Goal: Find specific page/section: Find specific page/section

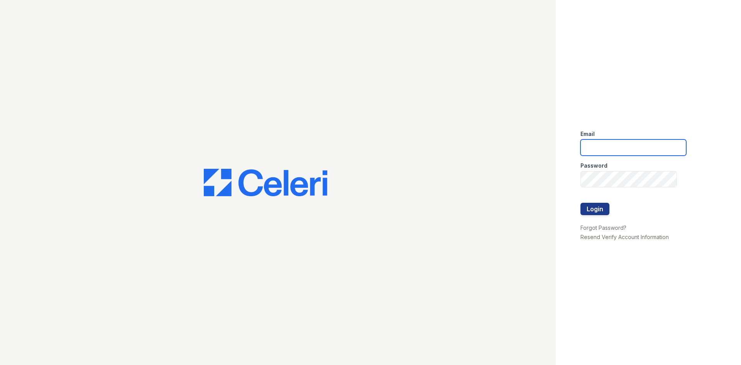
drag, startPoint x: 594, startPoint y: 144, endPoint x: 600, endPoint y: 148, distance: 6.9
click at [594, 144] on input "email" at bounding box center [634, 147] width 106 height 16
type input "[EMAIL_ADDRESS][DOMAIN_NAME]"
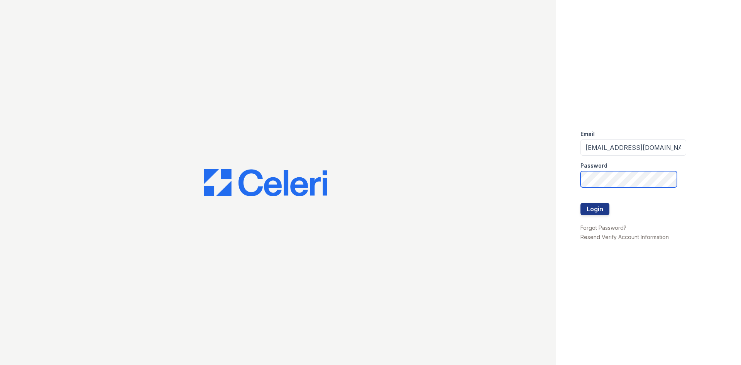
click at [581, 203] on button "Login" at bounding box center [595, 209] width 29 height 12
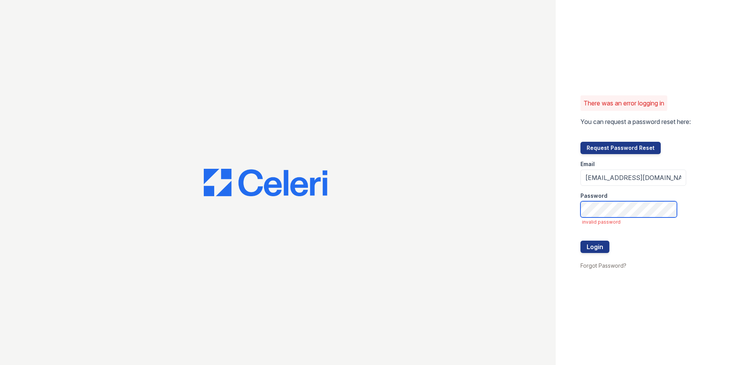
click at [581, 241] on button "Login" at bounding box center [595, 247] width 29 height 12
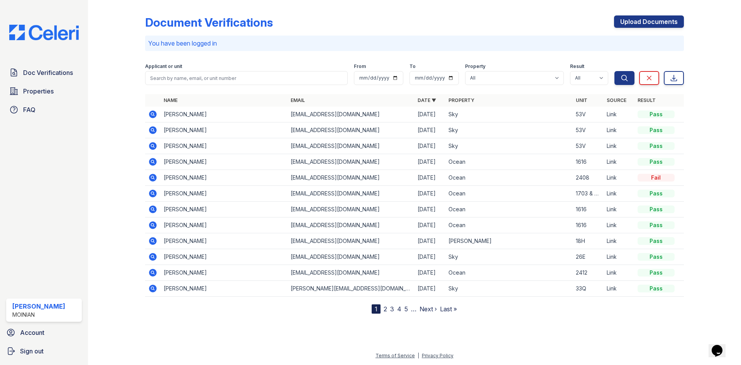
click at [386, 311] on link "2" at bounding box center [385, 309] width 3 height 8
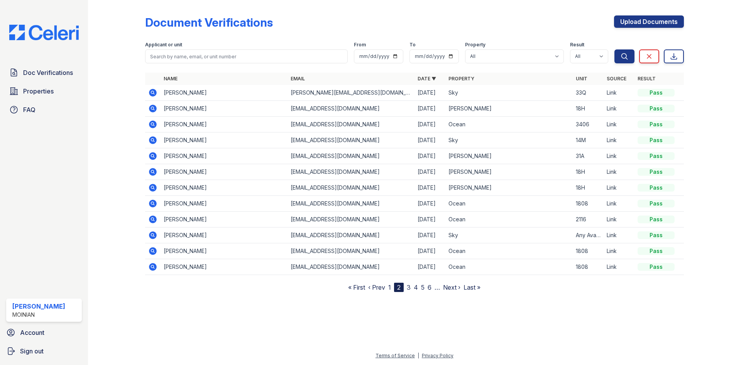
click at [389, 290] on link "1" at bounding box center [389, 287] width 3 height 8
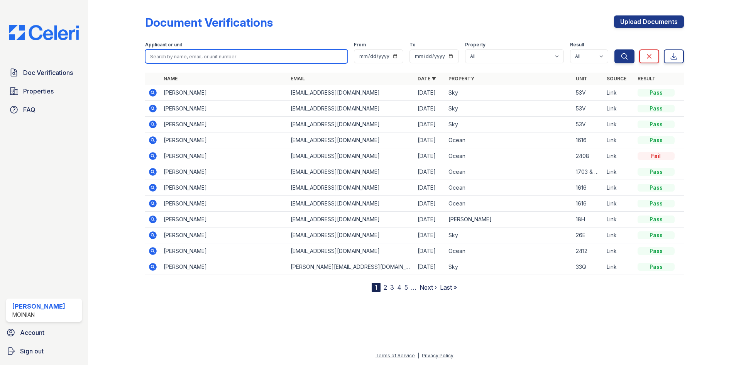
click at [211, 53] on input "search" at bounding box center [246, 56] width 203 height 14
type input "sam"
click at [615, 49] on button "Search" at bounding box center [625, 56] width 20 height 14
